Goal: Understand process/instructions: Learn how to perform a task or action

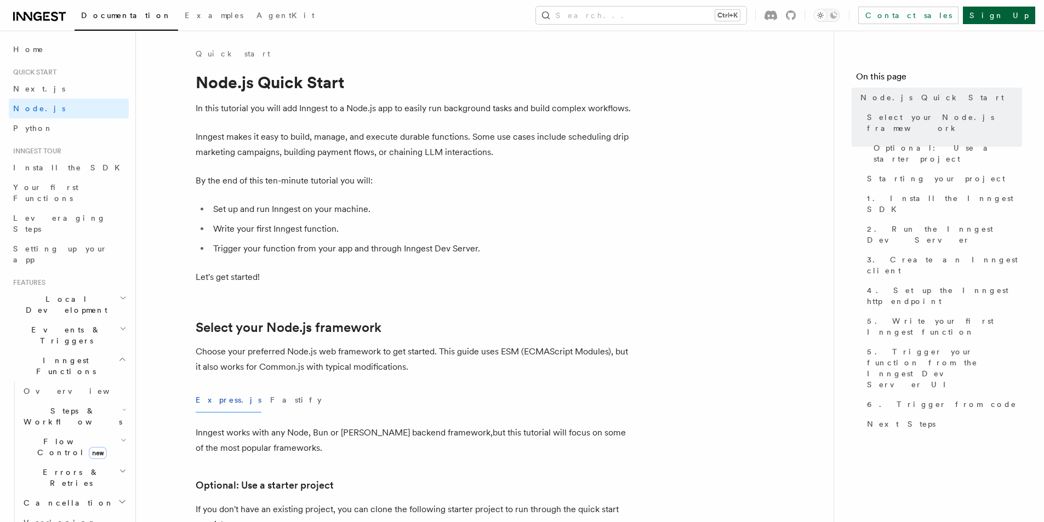
click at [1017, 12] on link "Sign Up" at bounding box center [999, 16] width 72 height 18
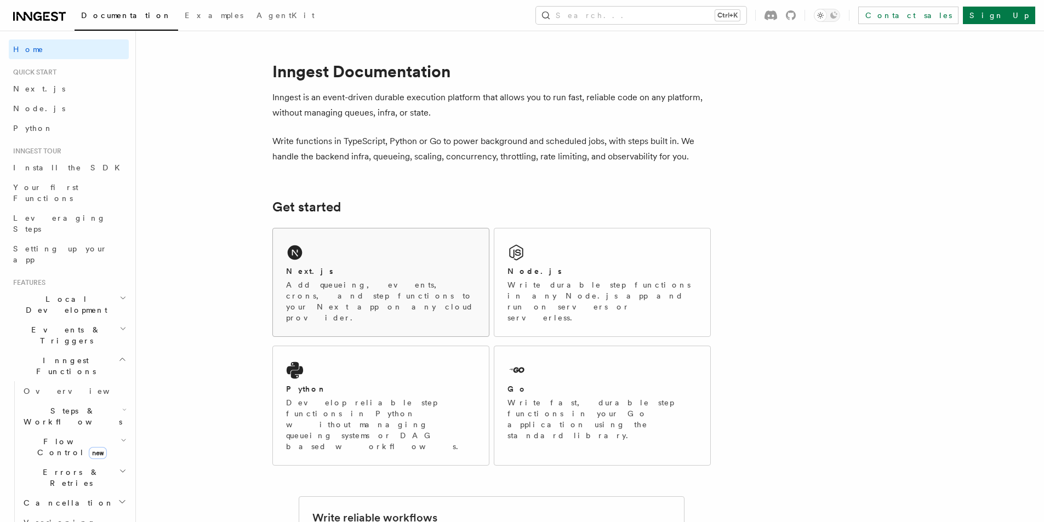
click at [419, 269] on div "Next.js" at bounding box center [381, 272] width 190 height 12
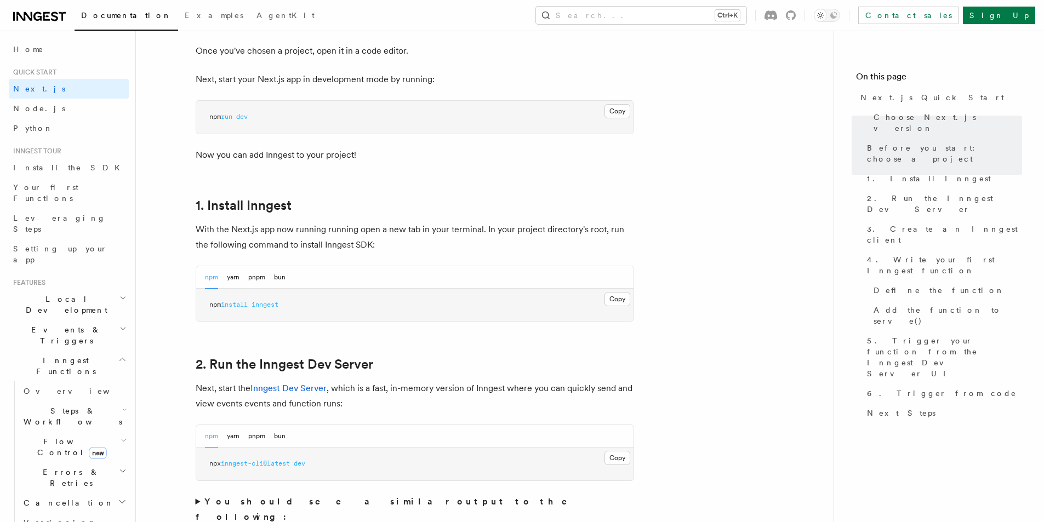
scroll to position [609, 0]
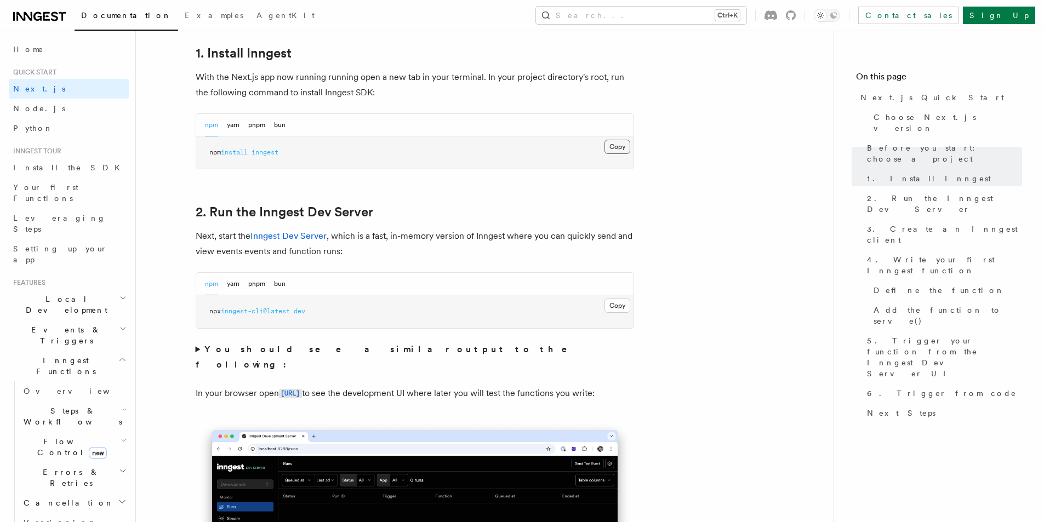
click at [607, 148] on button "Copy Copied" at bounding box center [618, 147] width 26 height 14
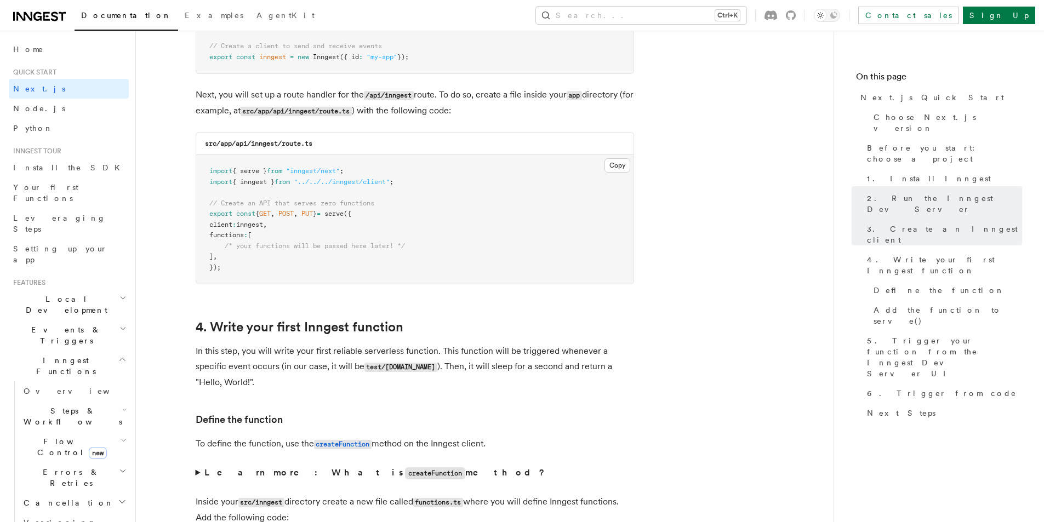
scroll to position [1438, 0]
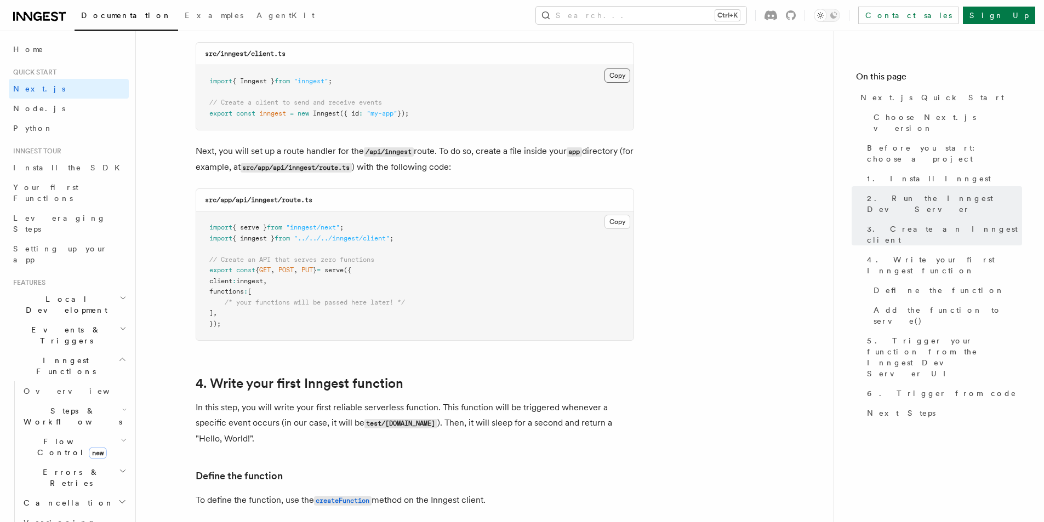
click at [614, 75] on button "Copy Copied" at bounding box center [618, 76] width 26 height 14
click at [620, 224] on button "Copy Copied" at bounding box center [618, 222] width 26 height 14
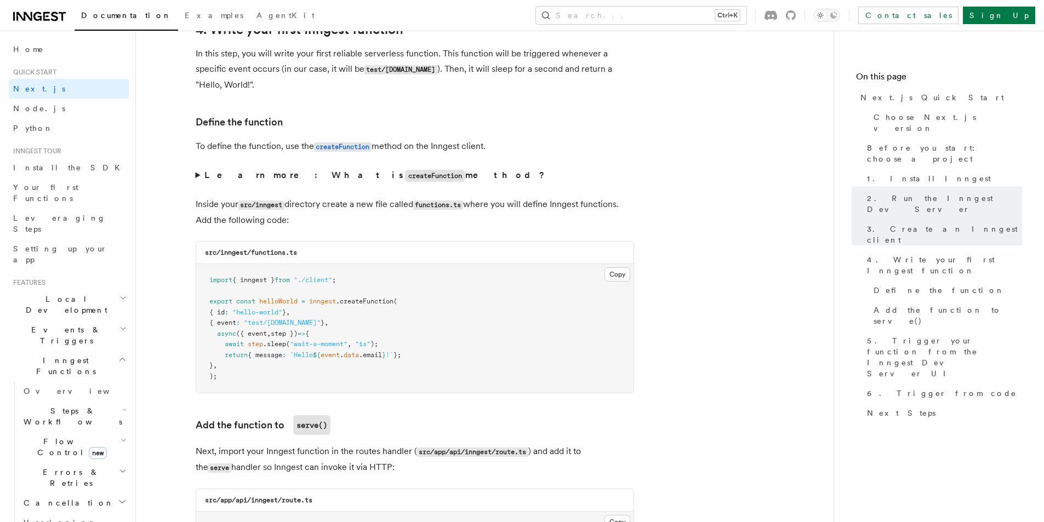
scroll to position [1816, 0]
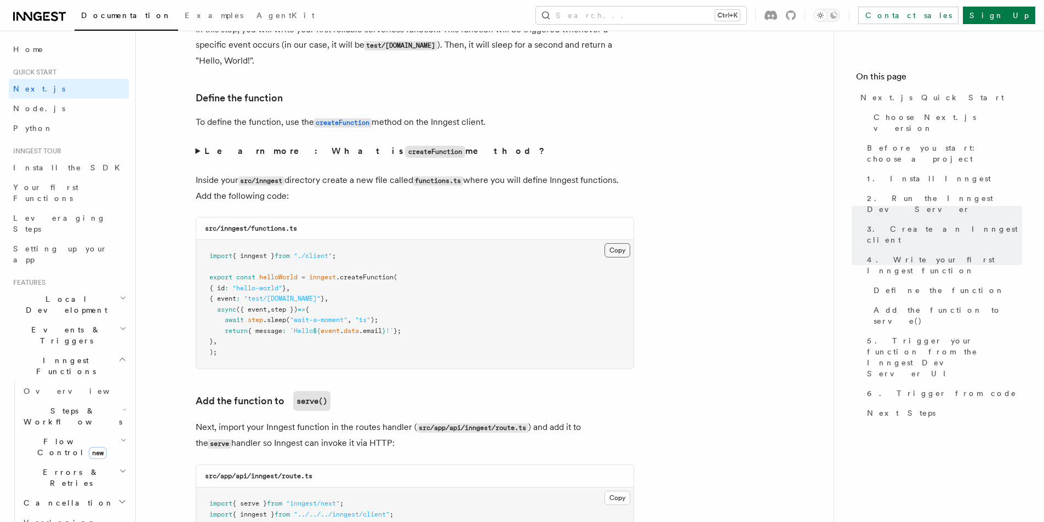
click at [618, 251] on button "Copy Copied" at bounding box center [618, 250] width 26 height 14
